Goal: Task Accomplishment & Management: Manage account settings

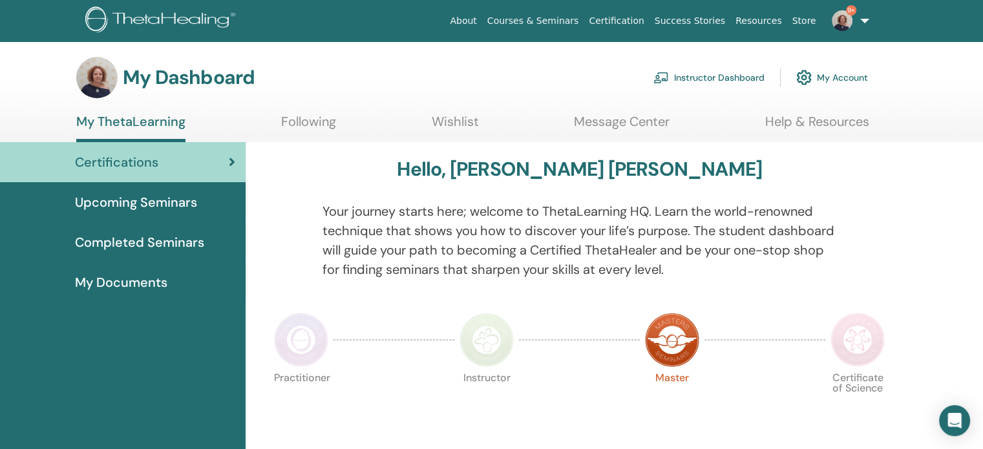
click at [683, 77] on link "Instructor Dashboard" at bounding box center [708, 77] width 111 height 28
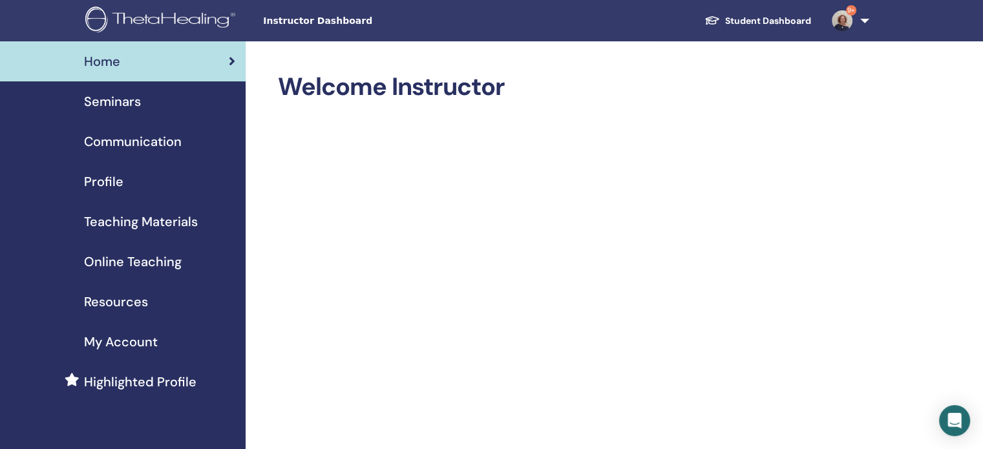
click at [121, 103] on span "Seminars" at bounding box center [112, 101] width 57 height 19
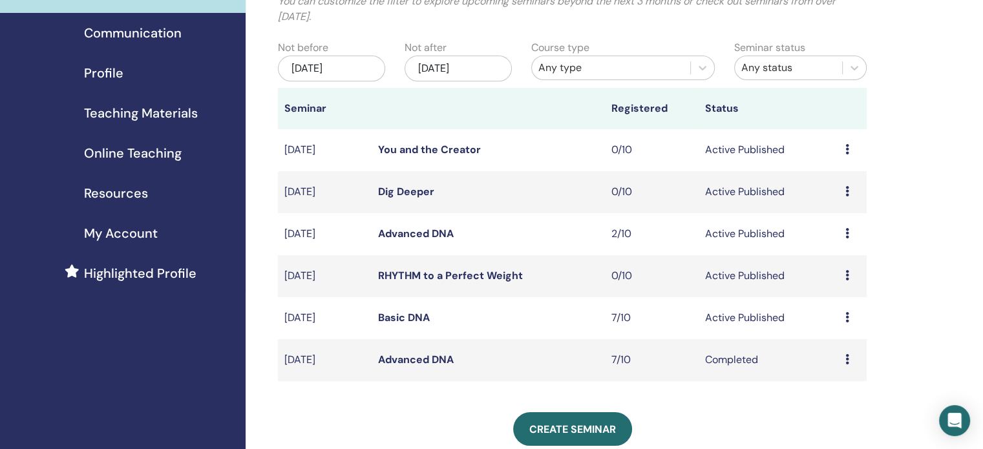
scroll to position [129, 0]
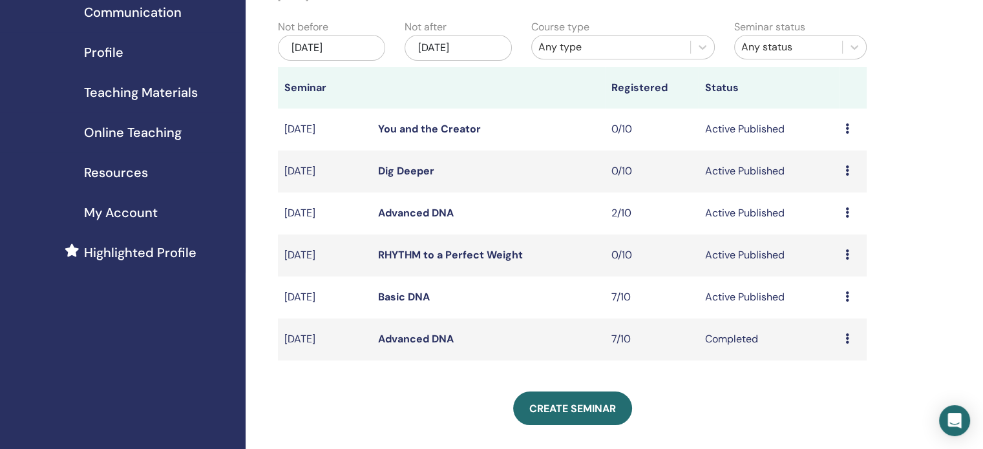
click at [398, 293] on link "Basic DNA" at bounding box center [404, 297] width 52 height 14
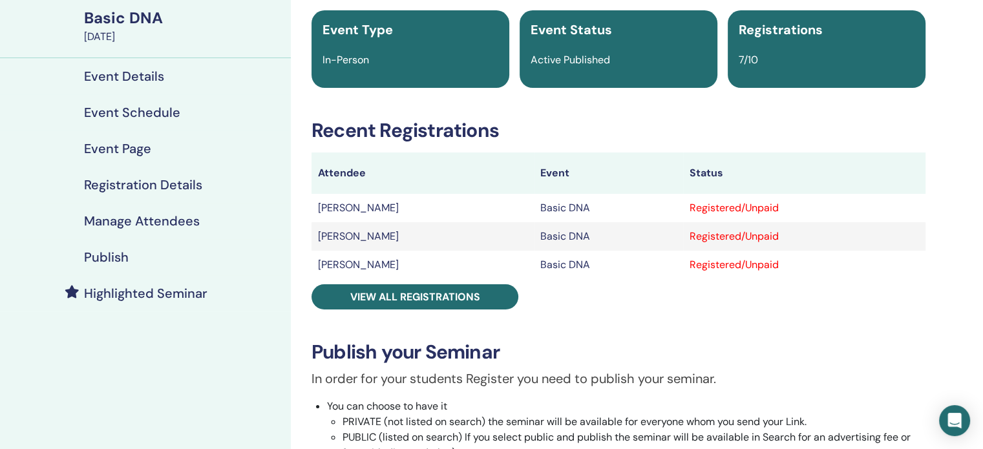
scroll to position [129, 0]
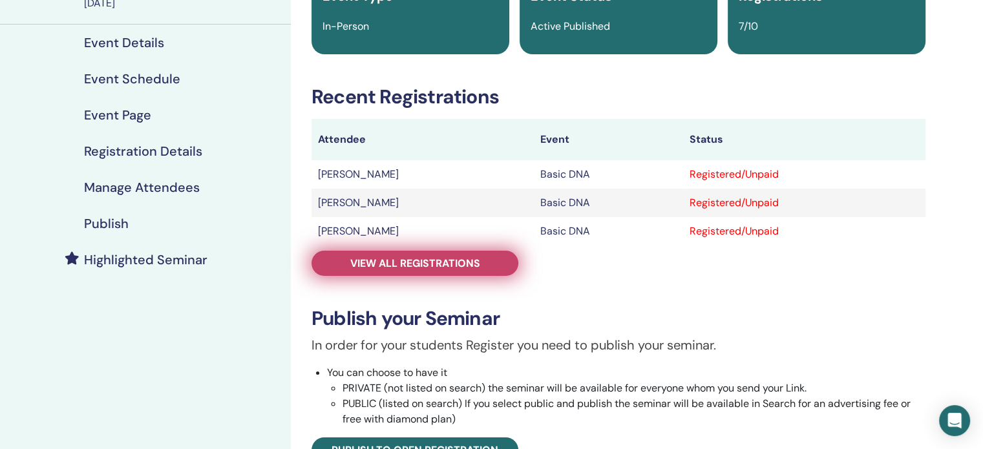
click at [473, 258] on span "View all registrations" at bounding box center [415, 264] width 130 height 14
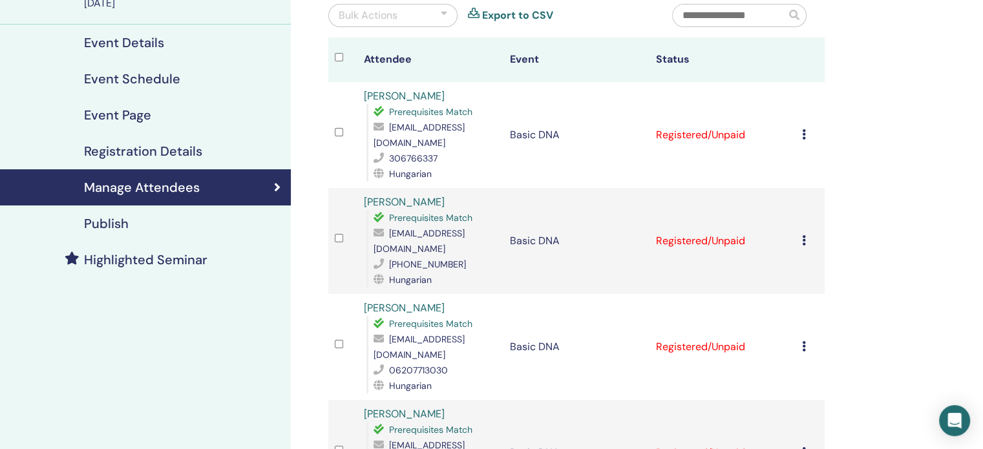
click at [802, 138] on icon at bounding box center [804, 134] width 4 height 10
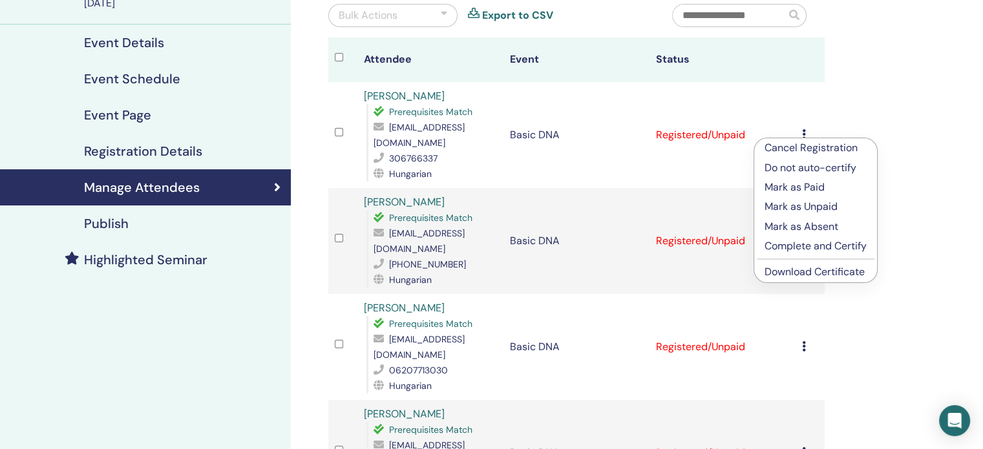
click at [811, 244] on p "Complete and Certify" at bounding box center [815, 246] width 102 height 16
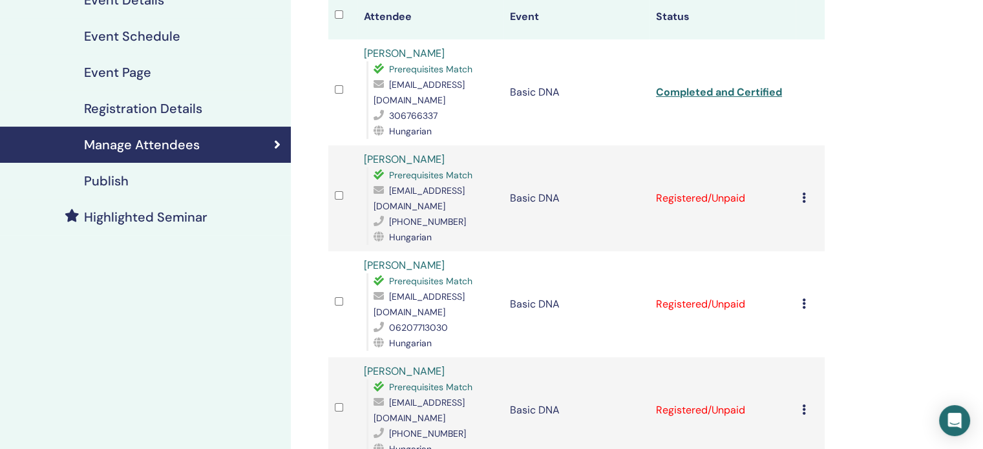
scroll to position [194, 0]
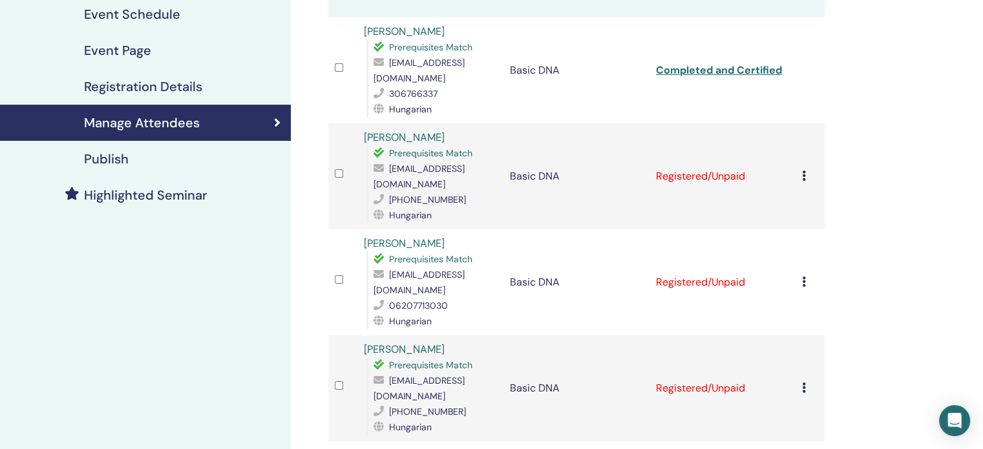
click at [800, 165] on td "Cancel Registration Do not auto-certify Mark as Paid Mark as Unpaid Mark as Abs…" at bounding box center [809, 176] width 29 height 106
click at [802, 171] on icon at bounding box center [804, 176] width 4 height 10
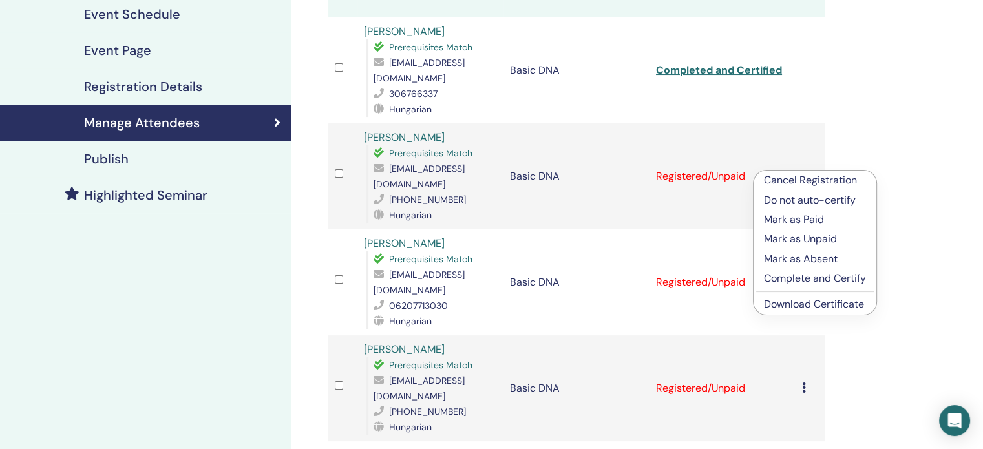
click at [802, 277] on p "Complete and Certify" at bounding box center [815, 279] width 102 height 16
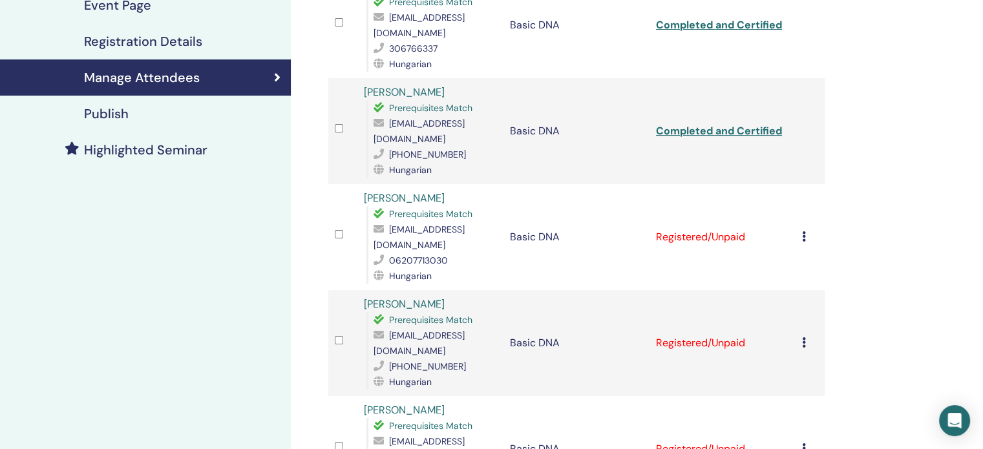
scroll to position [258, 0]
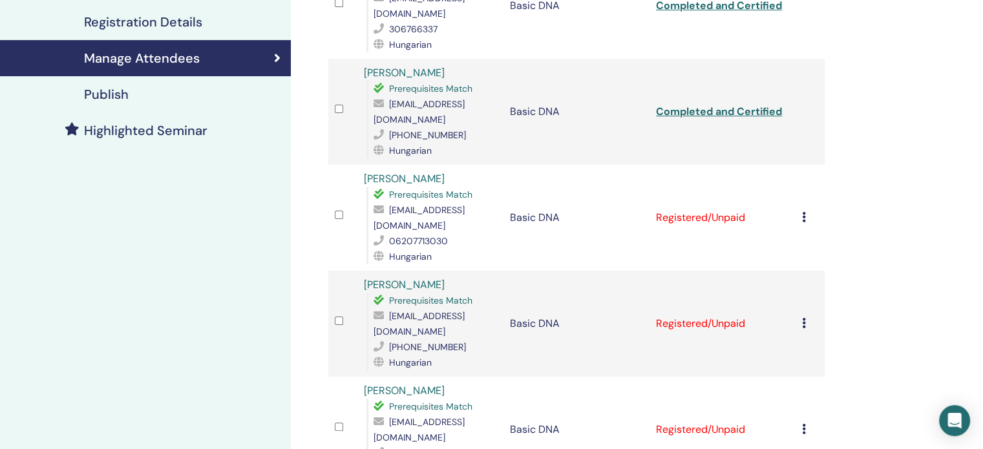
click at [804, 212] on icon at bounding box center [804, 217] width 4 height 10
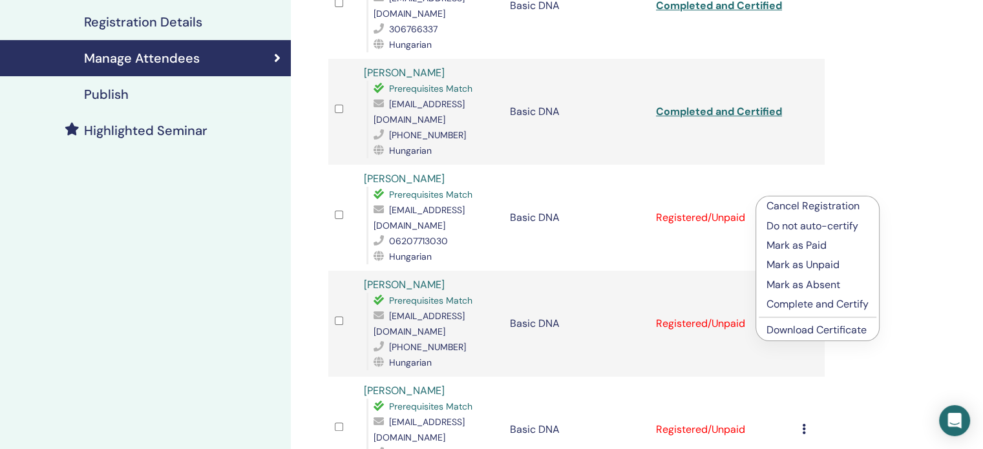
click at [808, 302] on p "Complete and Certify" at bounding box center [817, 305] width 102 height 16
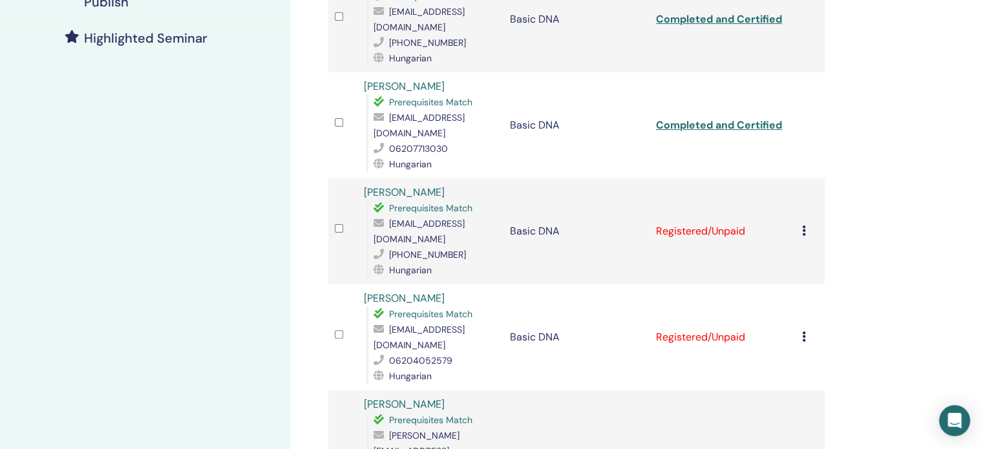
scroll to position [388, 0]
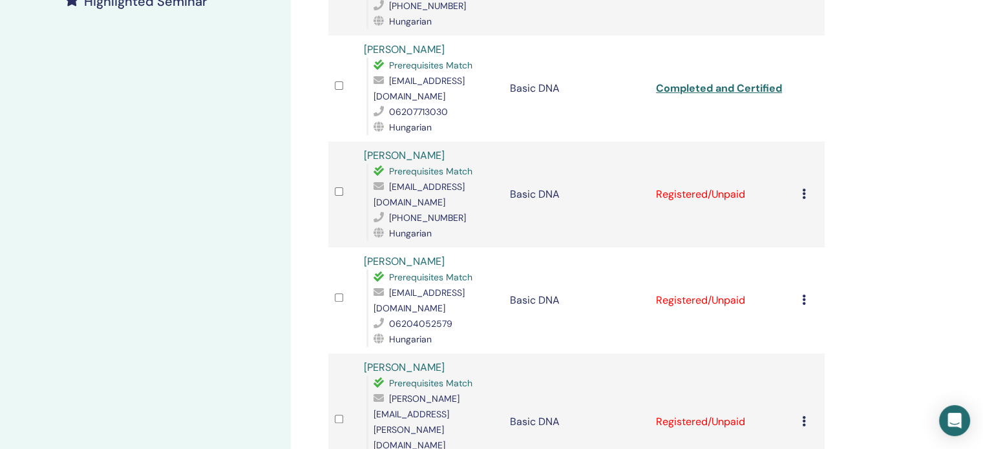
click at [802, 189] on icon at bounding box center [804, 194] width 4 height 10
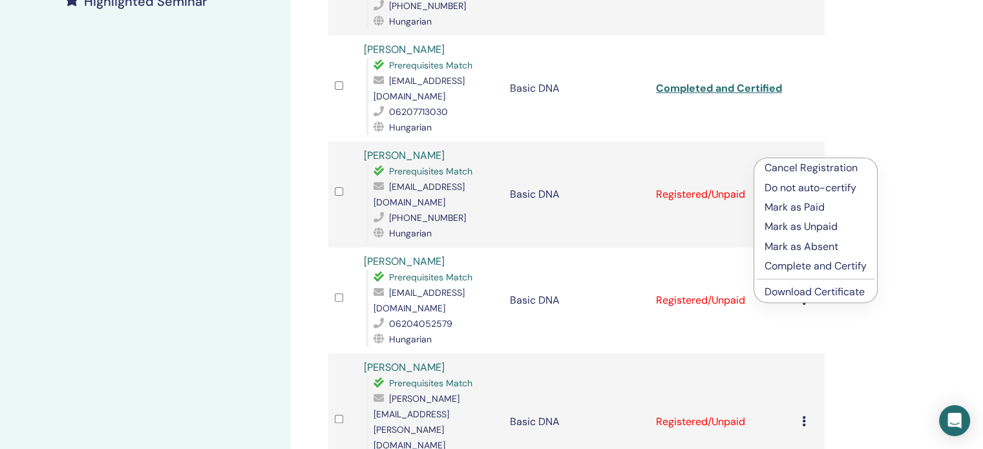
click at [813, 267] on p "Complete and Certify" at bounding box center [815, 266] width 102 height 16
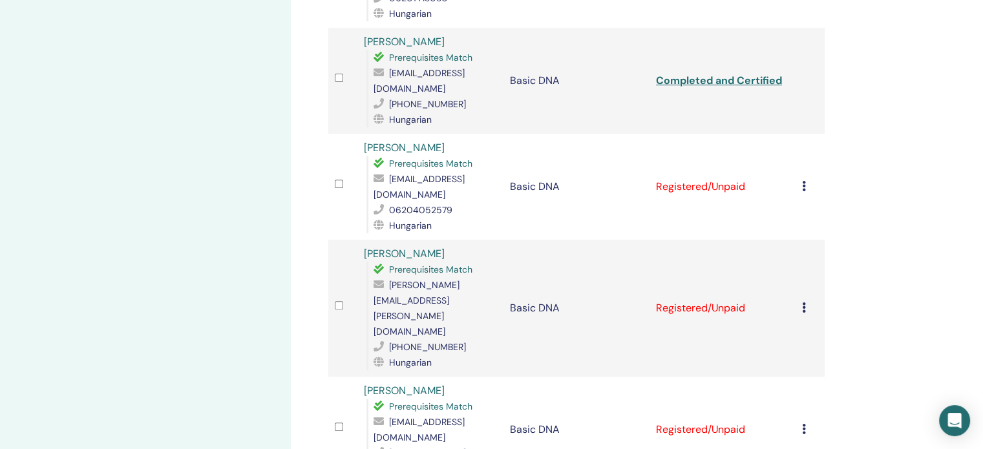
scroll to position [437, 0]
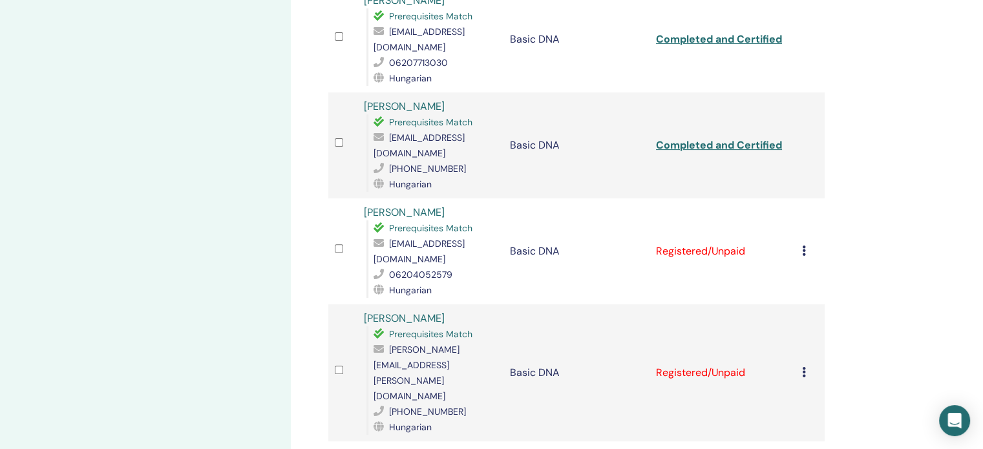
click at [804, 246] on icon at bounding box center [804, 251] width 4 height 10
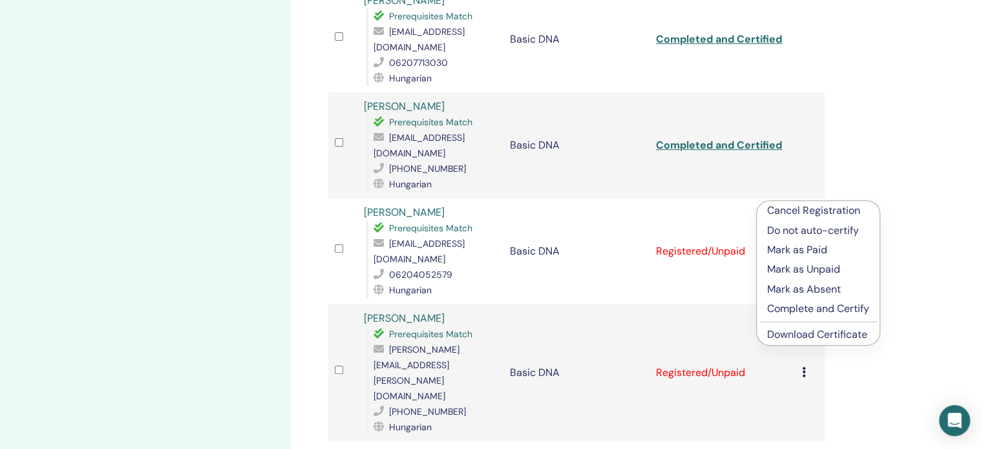
click at [804, 308] on p "Complete and Certify" at bounding box center [818, 309] width 102 height 16
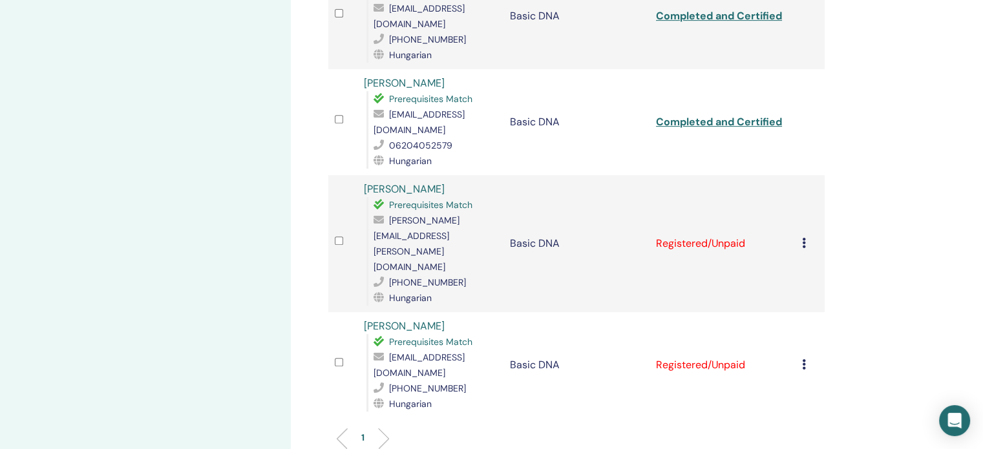
scroll to position [553, 0]
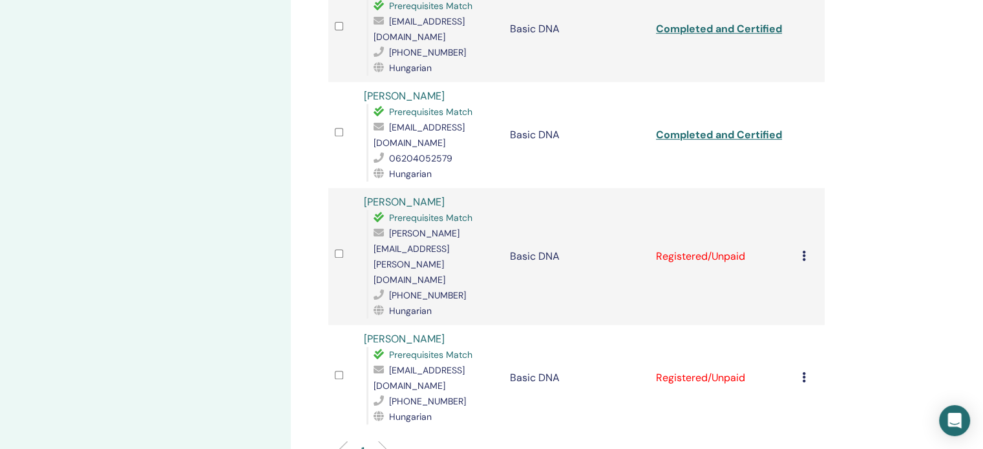
click at [803, 251] on icon at bounding box center [804, 256] width 4 height 10
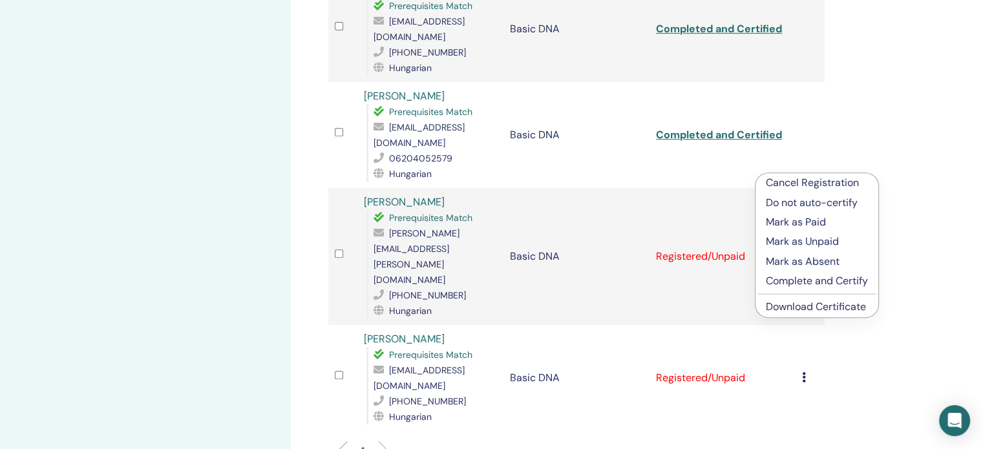
click at [817, 278] on p "Complete and Certify" at bounding box center [817, 281] width 102 height 16
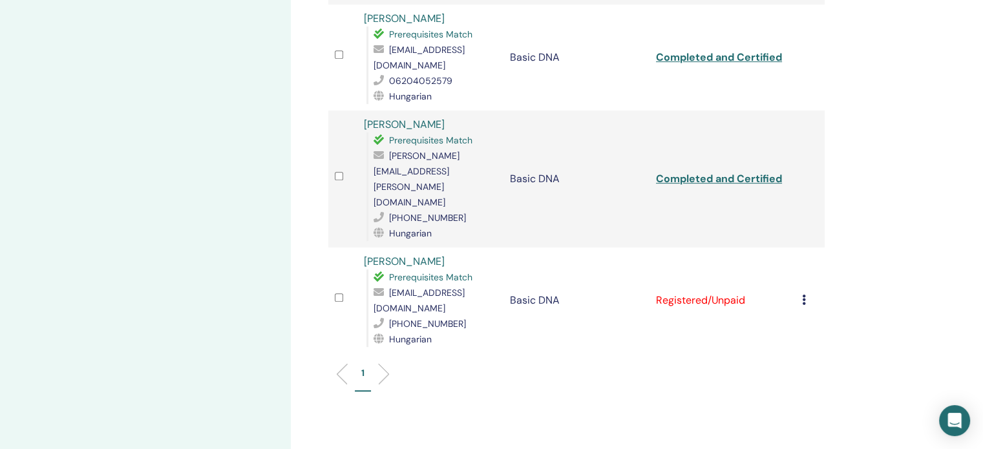
scroll to position [646, 0]
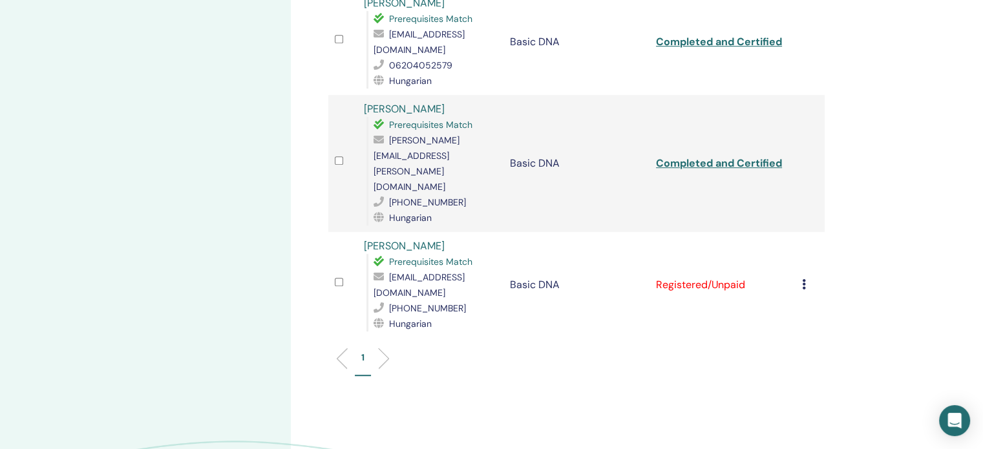
click at [805, 279] on icon at bounding box center [804, 284] width 4 height 10
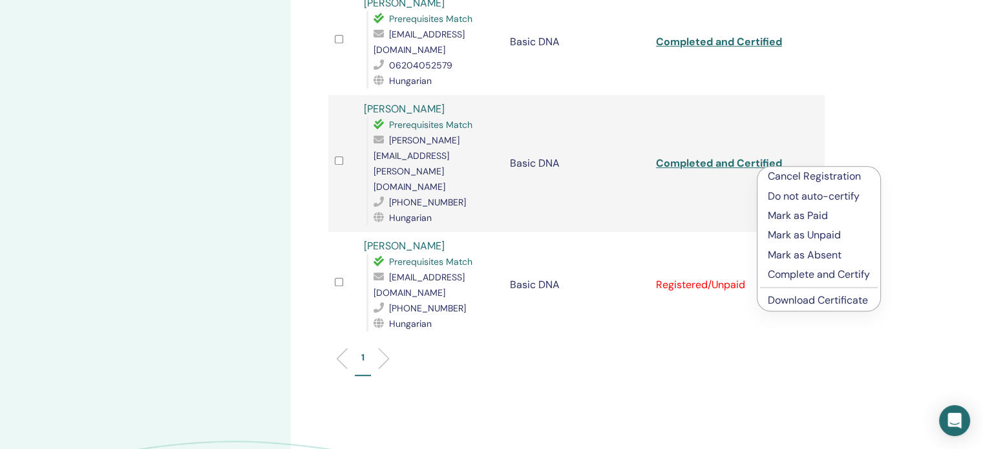
click at [806, 276] on p "Complete and Certify" at bounding box center [819, 275] width 102 height 16
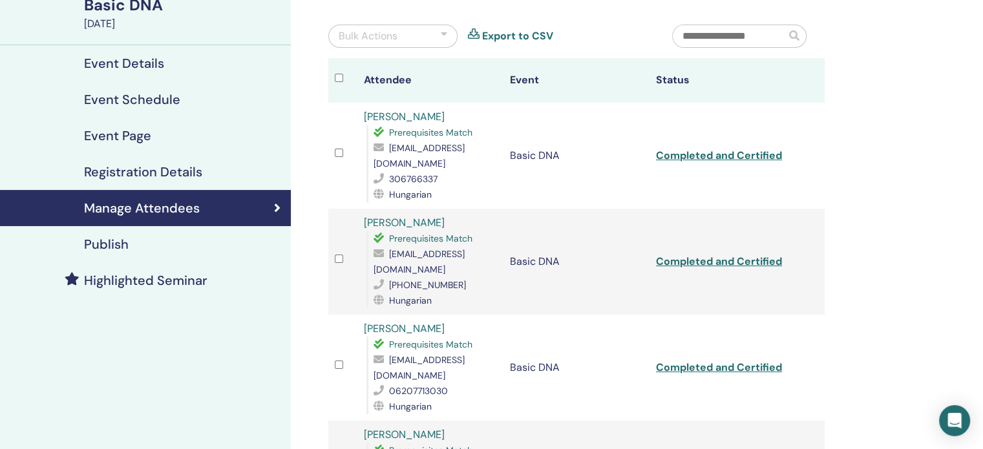
scroll to position [129, 0]
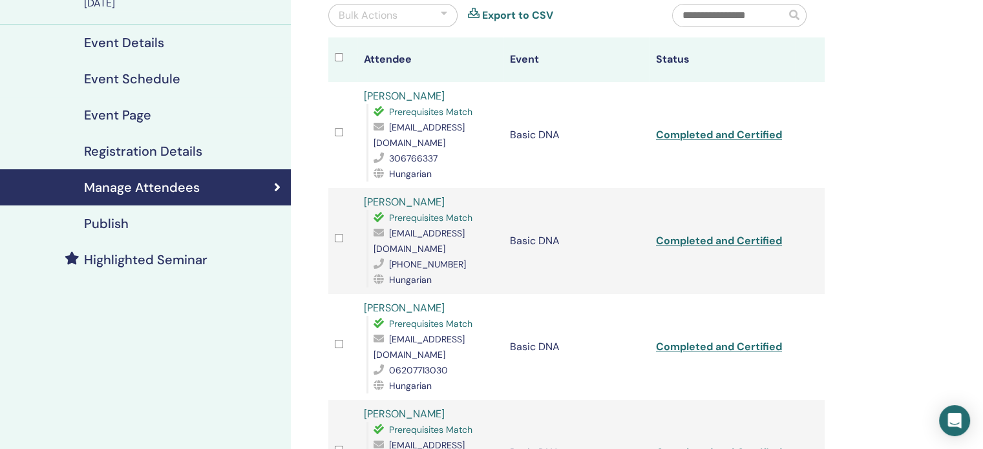
click at [508, 18] on link "Export to CSV" at bounding box center [517, 16] width 71 height 16
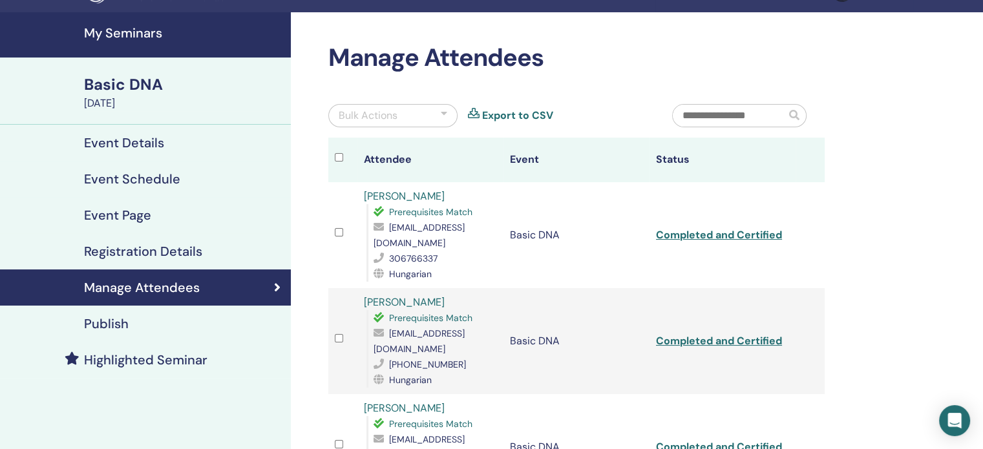
scroll to position [0, 0]
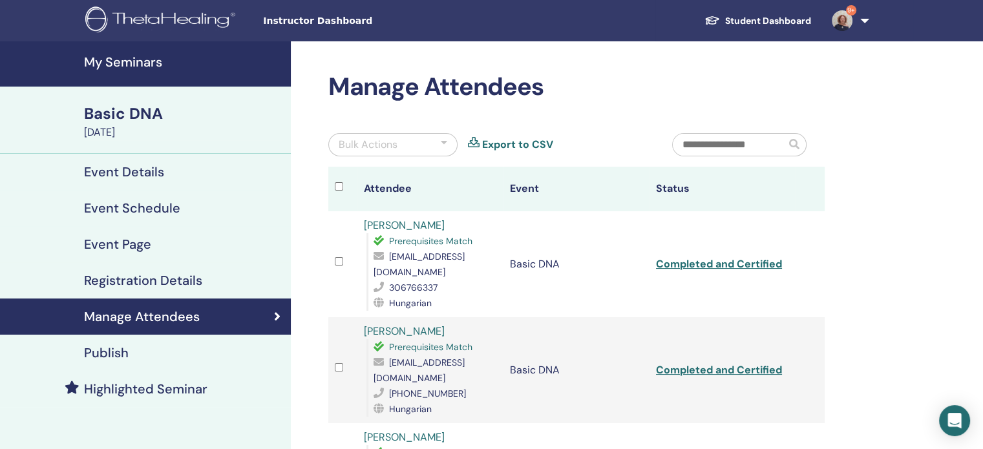
click at [442, 143] on div at bounding box center [444, 145] width 6 height 16
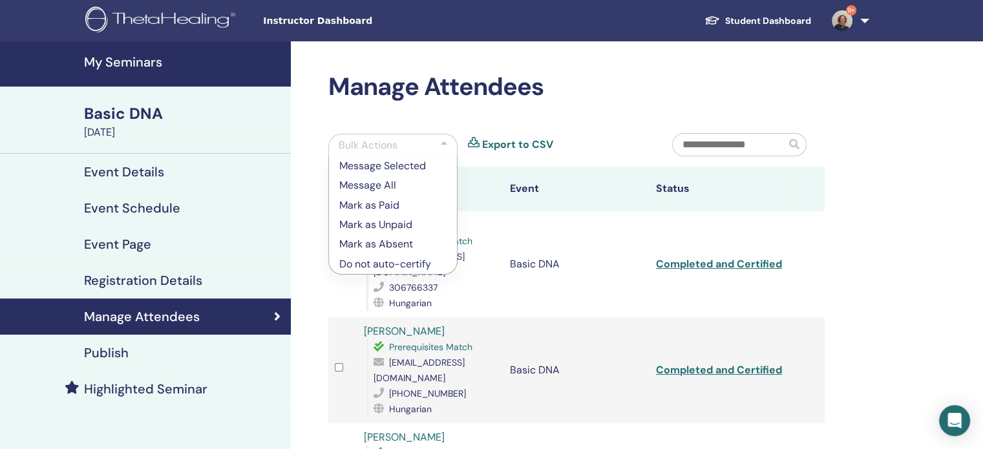
click at [770, 147] on input "text" at bounding box center [729, 145] width 113 height 22
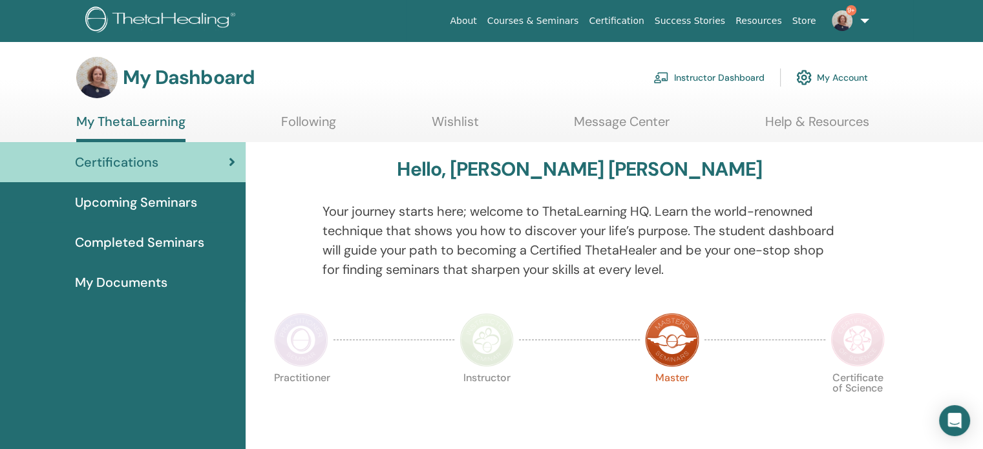
click at [696, 75] on link "Instructor Dashboard" at bounding box center [708, 77] width 111 height 28
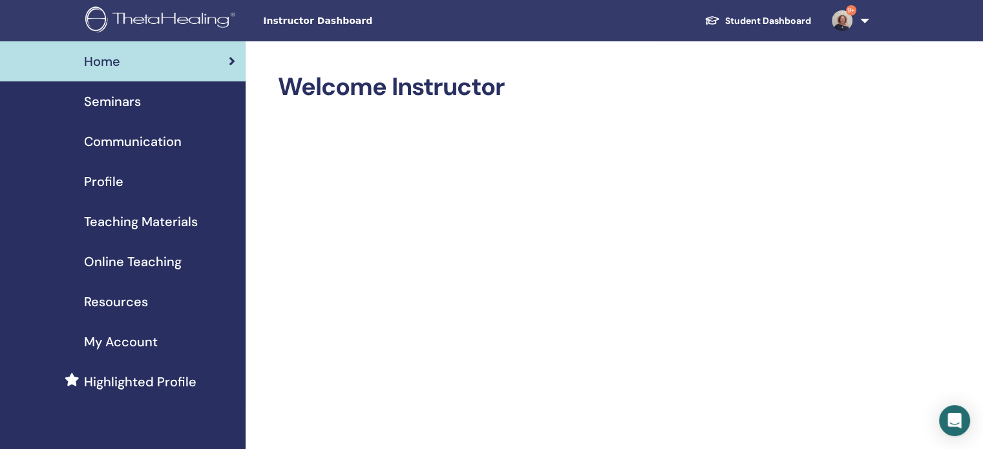
click at [128, 105] on span "Seminars" at bounding box center [112, 101] width 57 height 19
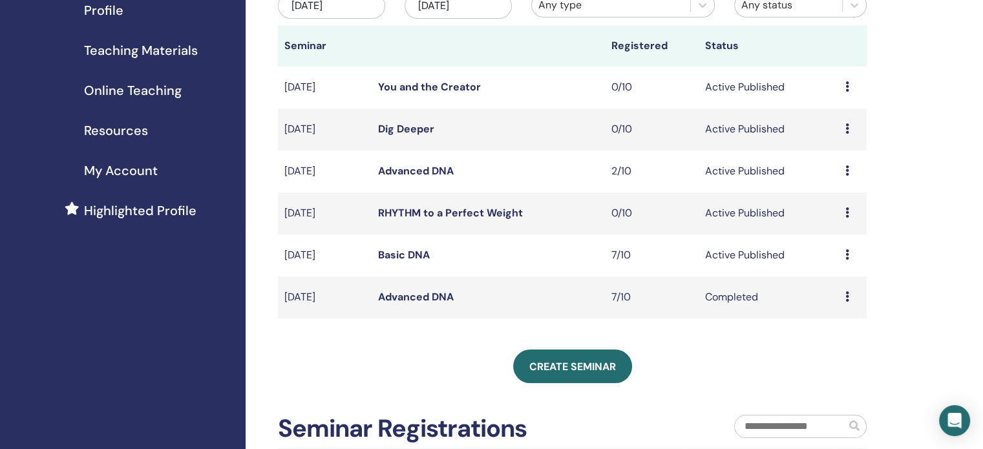
scroll to position [194, 0]
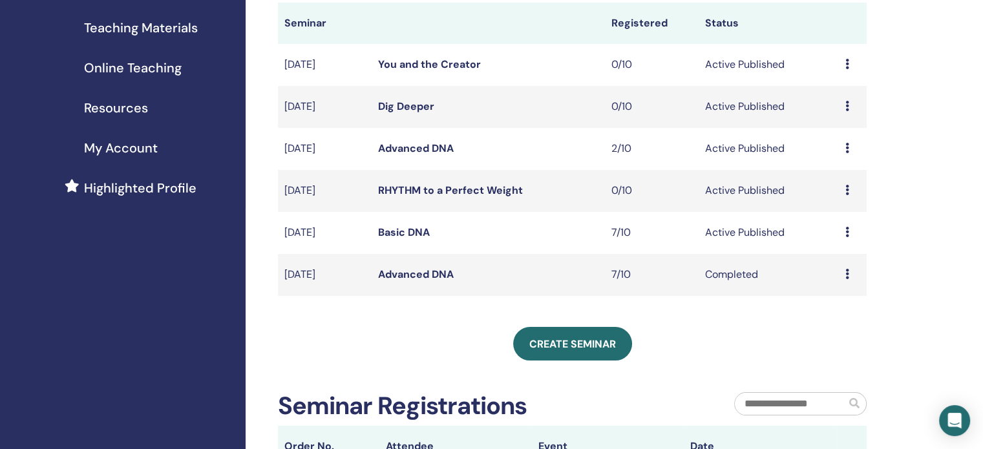
click at [429, 235] on link "Basic DNA" at bounding box center [404, 232] width 52 height 14
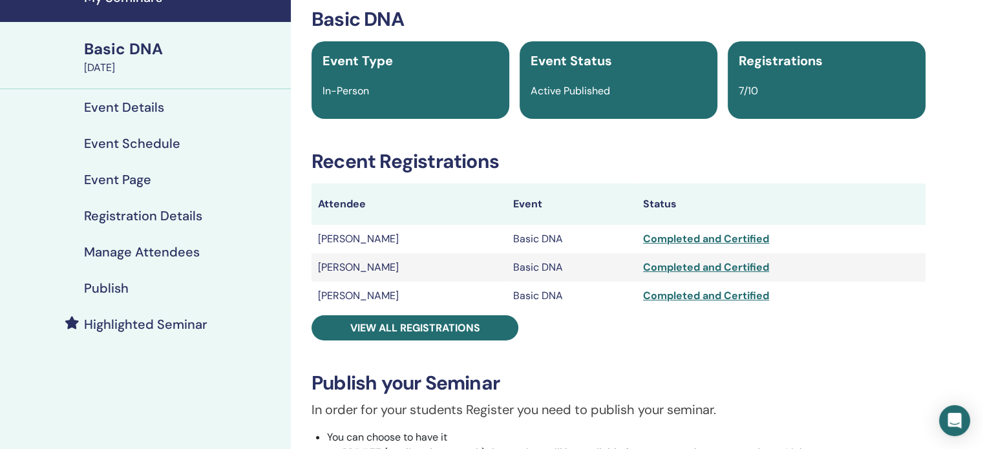
scroll to position [129, 0]
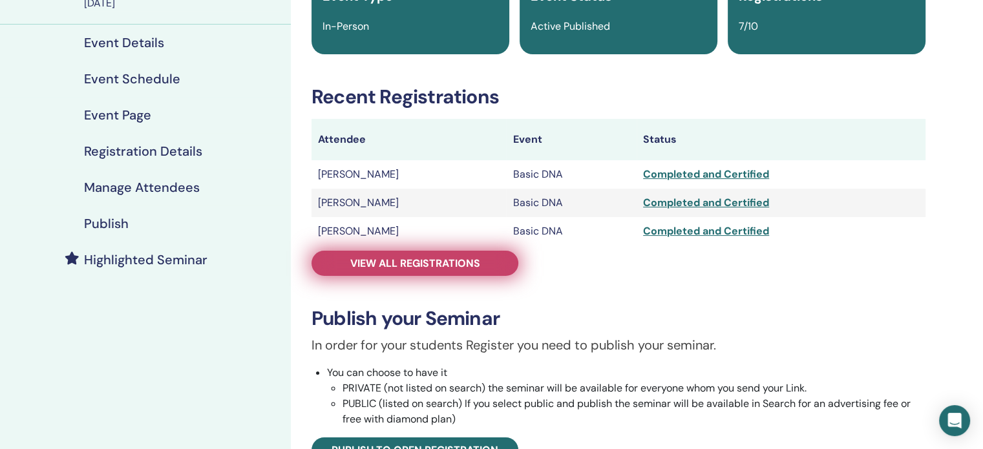
click at [434, 268] on span "View all registrations" at bounding box center [415, 264] width 130 height 14
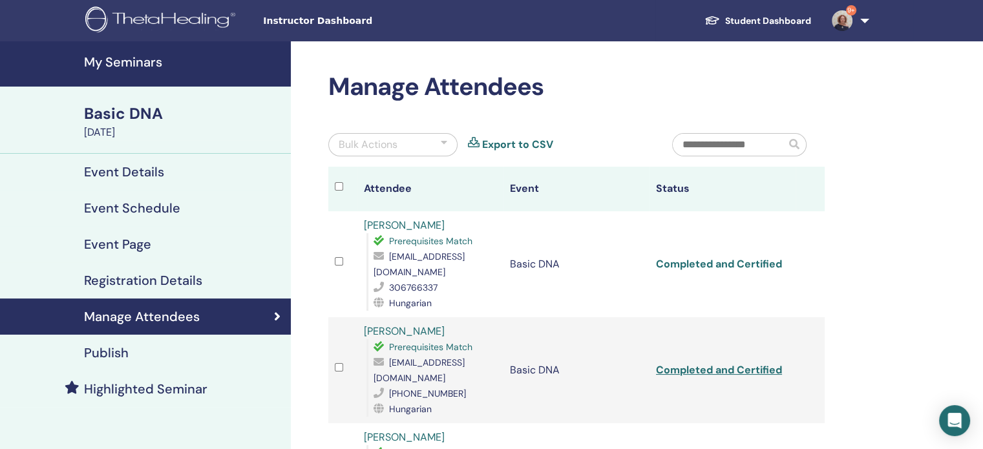
click at [693, 264] on link "Completed and Certified" at bounding box center [719, 264] width 126 height 14
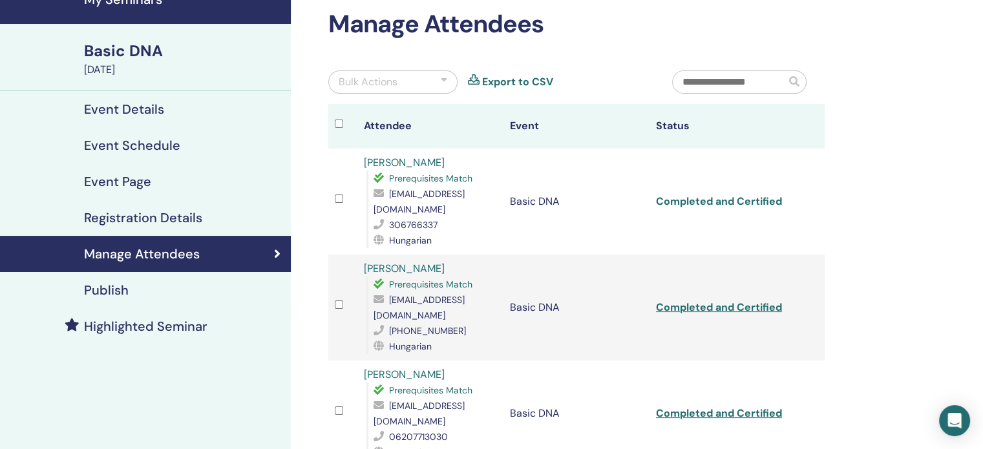
scroll to position [129, 0]
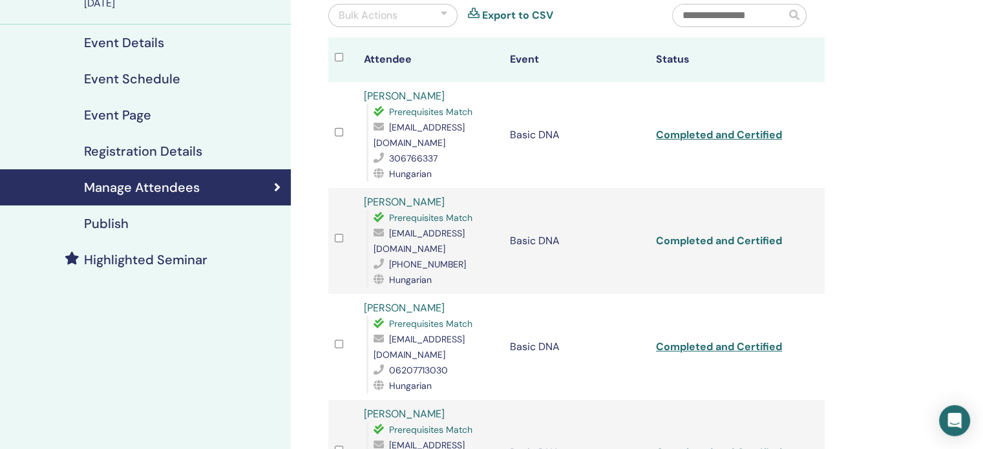
click at [685, 234] on link "Completed and Certified" at bounding box center [719, 241] width 126 height 14
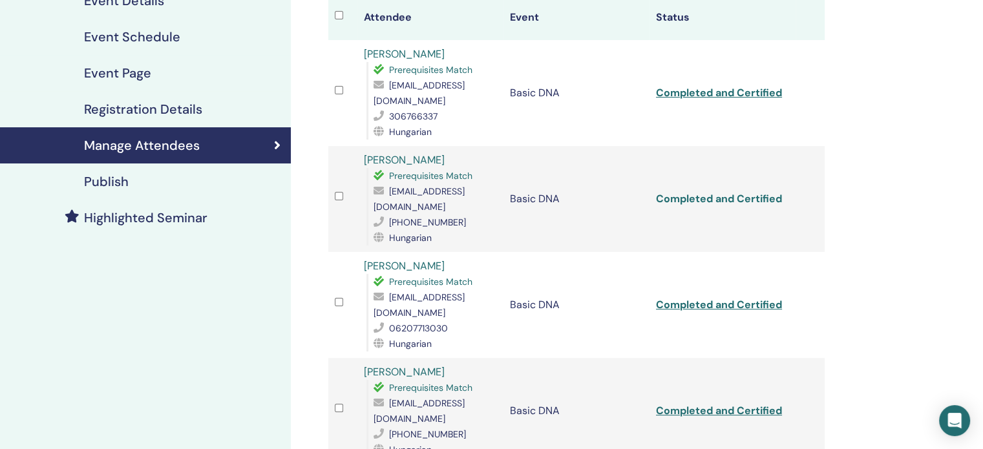
scroll to position [194, 0]
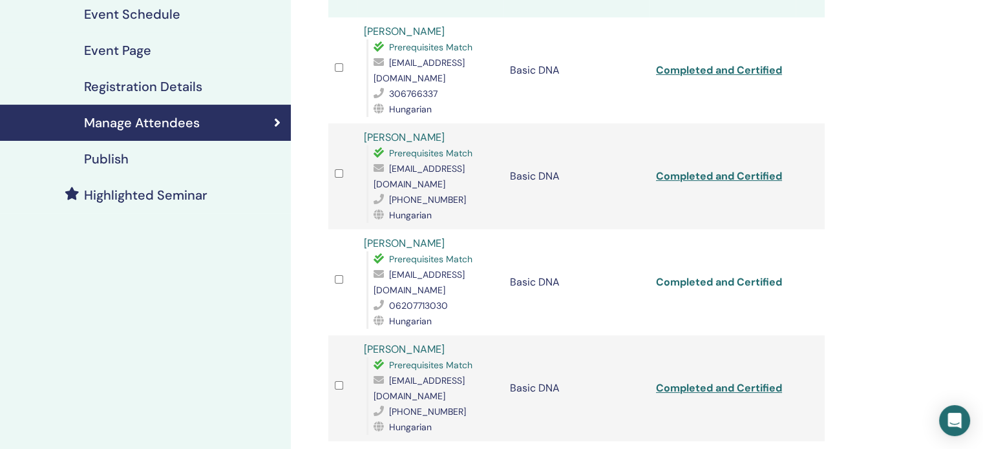
click at [697, 275] on link "Completed and Certified" at bounding box center [719, 282] width 126 height 14
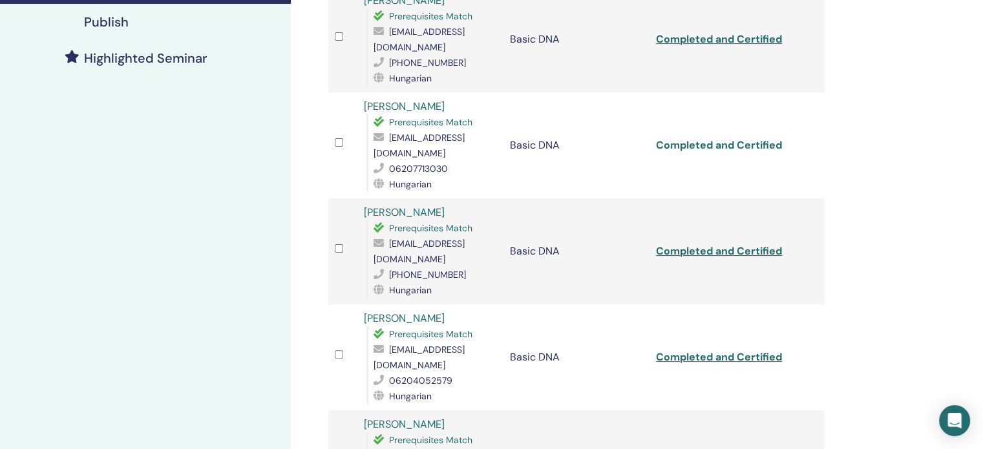
scroll to position [388, 0]
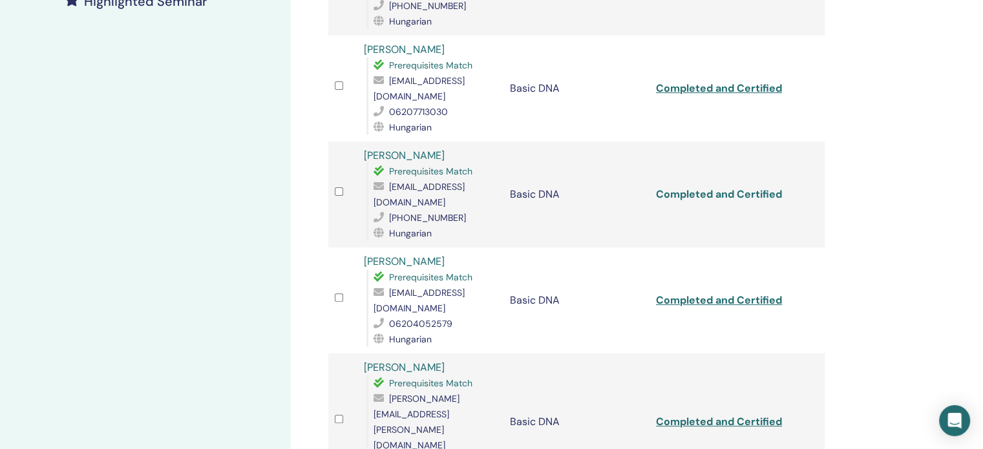
click at [688, 187] on link "Completed and Certified" at bounding box center [719, 194] width 126 height 14
click at [706, 293] on link "Completed and Certified" at bounding box center [719, 300] width 126 height 14
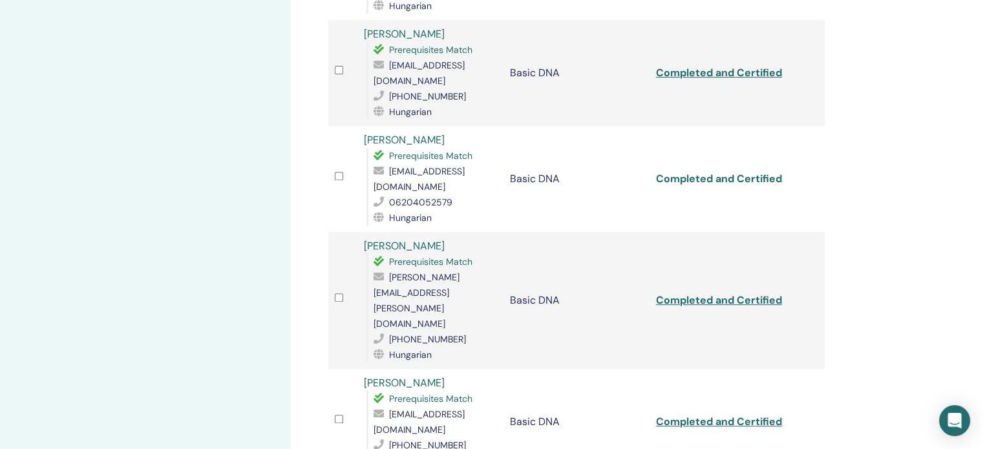
scroll to position [517, 0]
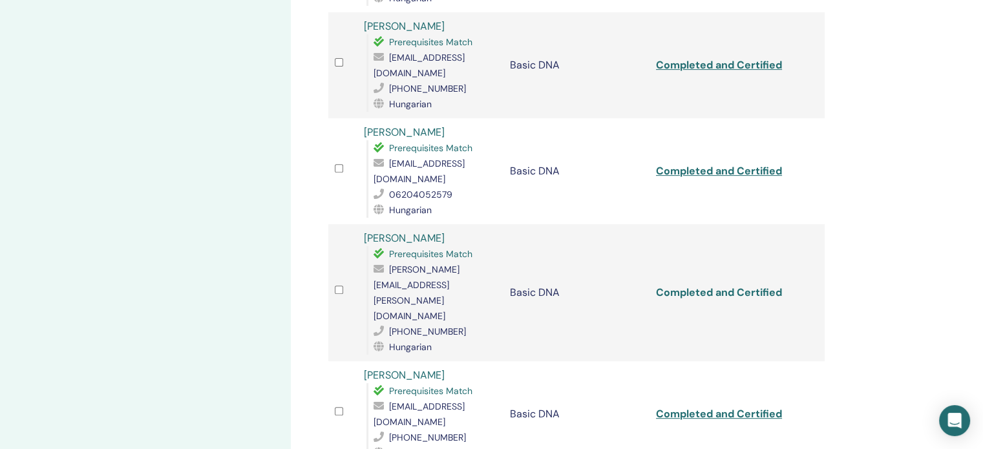
click at [731, 286] on link "Completed and Certified" at bounding box center [719, 293] width 126 height 14
click at [751, 407] on link "Completed and Certified" at bounding box center [719, 414] width 126 height 14
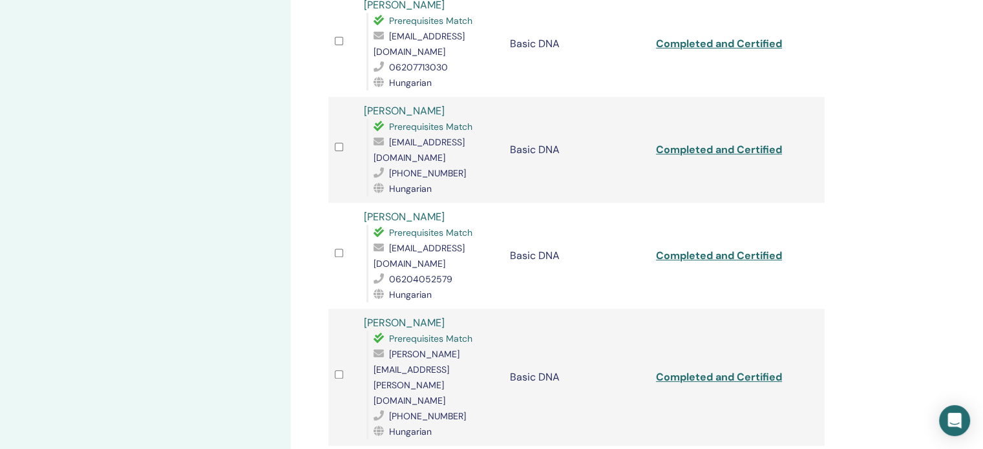
scroll to position [258, 0]
